Goal: Use online tool/utility: Utilize a website feature to perform a specific function

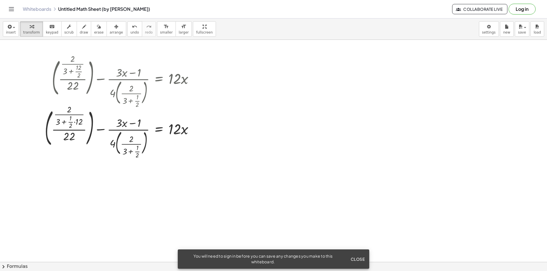
drag, startPoint x: 227, startPoint y: 92, endPoint x: 234, endPoint y: 107, distance: 17.0
click at [201, 72] on div "+ ( · · 2 · ( + 3 + · 12 · 2 ) · 22 ) − · ( + · 3 · x − 1 ) · 4 · ( · 2 · ( + 3…" at bounding box center [119, 107] width 166 height 104
drag, startPoint x: 196, startPoint y: 85, endPoint x: 201, endPoint y: 83, distance: 5.8
click at [201, 83] on div "+ ( · · 2 · ( + 3 + · 12 · 2 ) · 22 ) − · ( + · 3 · x − 1 ) · 4 · ( · 2 · ( + 3…" at bounding box center [119, 107] width 166 height 104
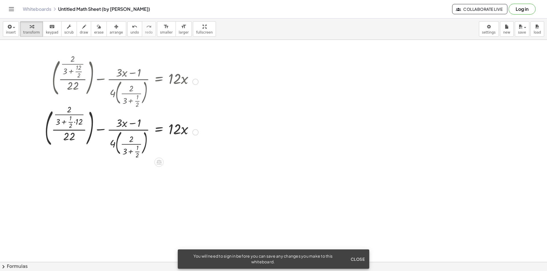
click at [195, 82] on div at bounding box center [195, 82] width 6 height 6
click at [195, 82] on div "Go back to this line Copy line as LaTeX Copy derivation as LaTeX" at bounding box center [195, 82] width 6 height 6
click at [213, 83] on span "Copy line as LaTeX" at bounding box center [224, 81] width 34 height 5
click at [190, 58] on div at bounding box center [121, 81] width 159 height 51
drag, startPoint x: 235, startPoint y: 79, endPoint x: 222, endPoint y: 87, distance: 16.1
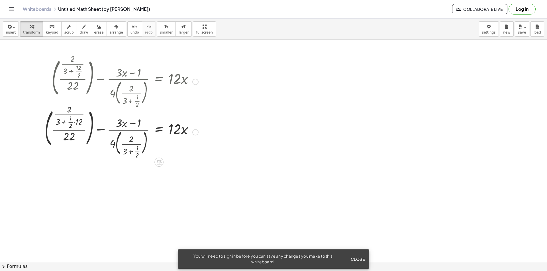
click at [158, 165] on icon at bounding box center [159, 163] width 6 height 6
click at [136, 166] on span "+" at bounding box center [135, 162] width 3 height 8
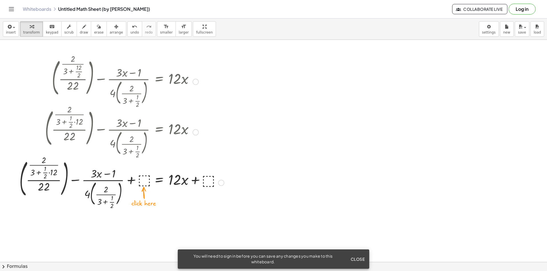
click at [141, 181] on div at bounding box center [122, 182] width 210 height 51
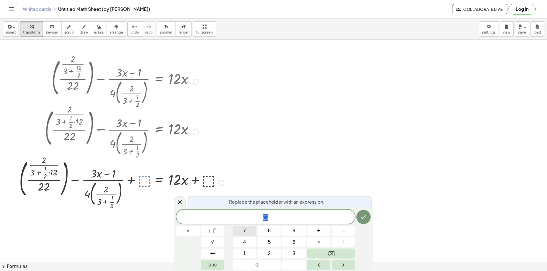
click at [245, 234] on span "7" at bounding box center [244, 231] width 3 height 8
click at [265, 226] on button "8" at bounding box center [269, 231] width 23 height 10
click at [263, 238] on button "5" at bounding box center [269, 243] width 23 height 10
click at [268, 238] on button "5" at bounding box center [269, 243] width 23 height 10
click at [365, 219] on icon "Done" at bounding box center [363, 217] width 7 height 7
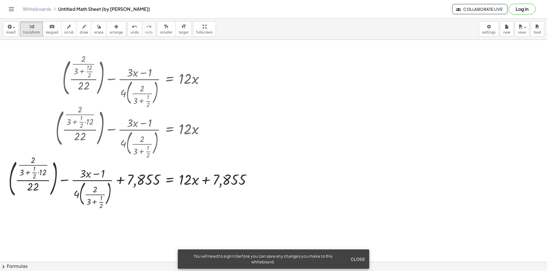
drag, startPoint x: 306, startPoint y: 109, endPoint x: 289, endPoint y: 79, distance: 34.4
click at [289, 79] on div at bounding box center [273, 262] width 547 height 445
drag, startPoint x: 65, startPoint y: 83, endPoint x: 55, endPoint y: 83, distance: 10.0
click at [54, 83] on div at bounding box center [132, 81] width 253 height 51
drag, startPoint x: 81, startPoint y: 76, endPoint x: 95, endPoint y: 66, distance: 17.6
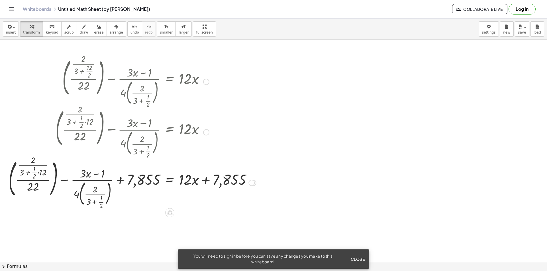
click at [95, 66] on div at bounding box center [132, 81] width 253 height 51
